Goal: Task Accomplishment & Management: Manage account settings

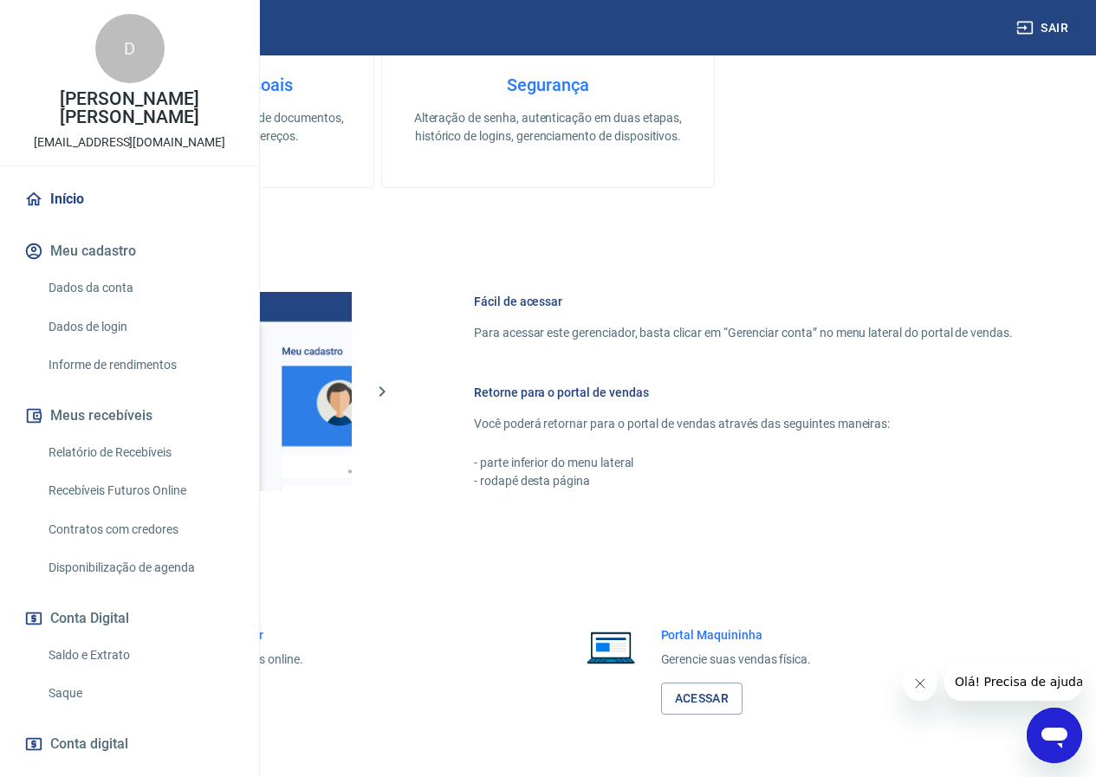
scroll to position [644, 0]
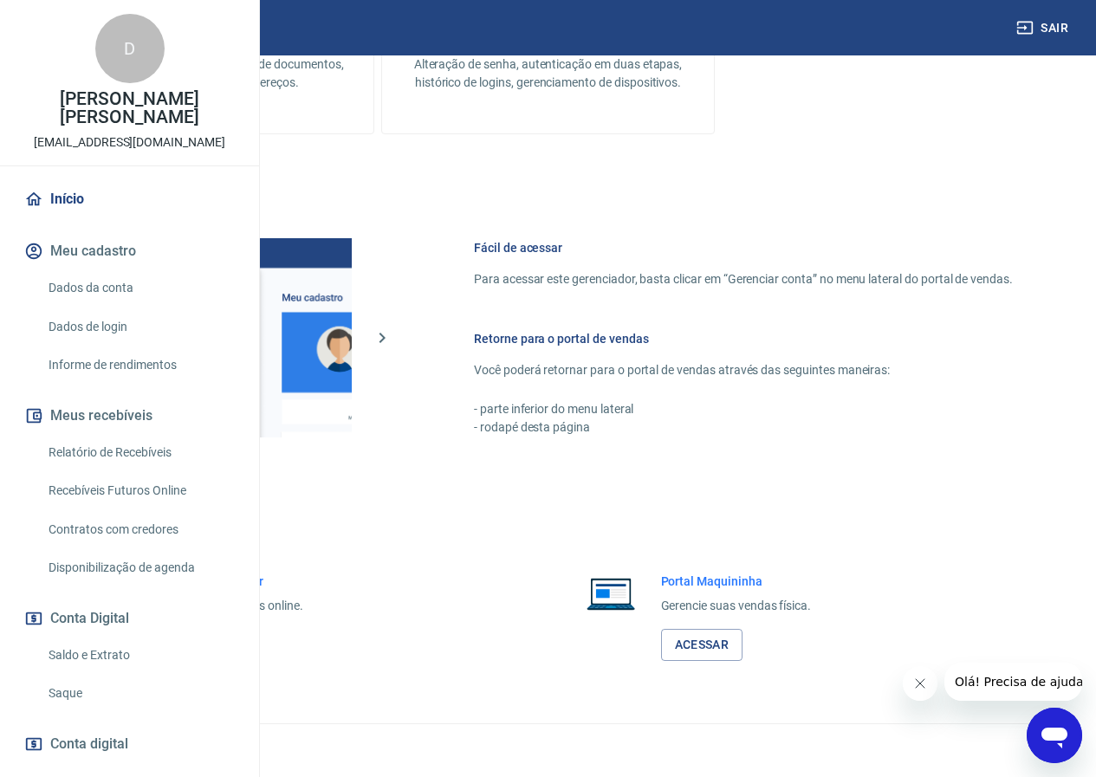
click at [231, 637] on link "Acessar" at bounding box center [190, 645] width 82 height 32
